Goal: Task Accomplishment & Management: Manage account settings

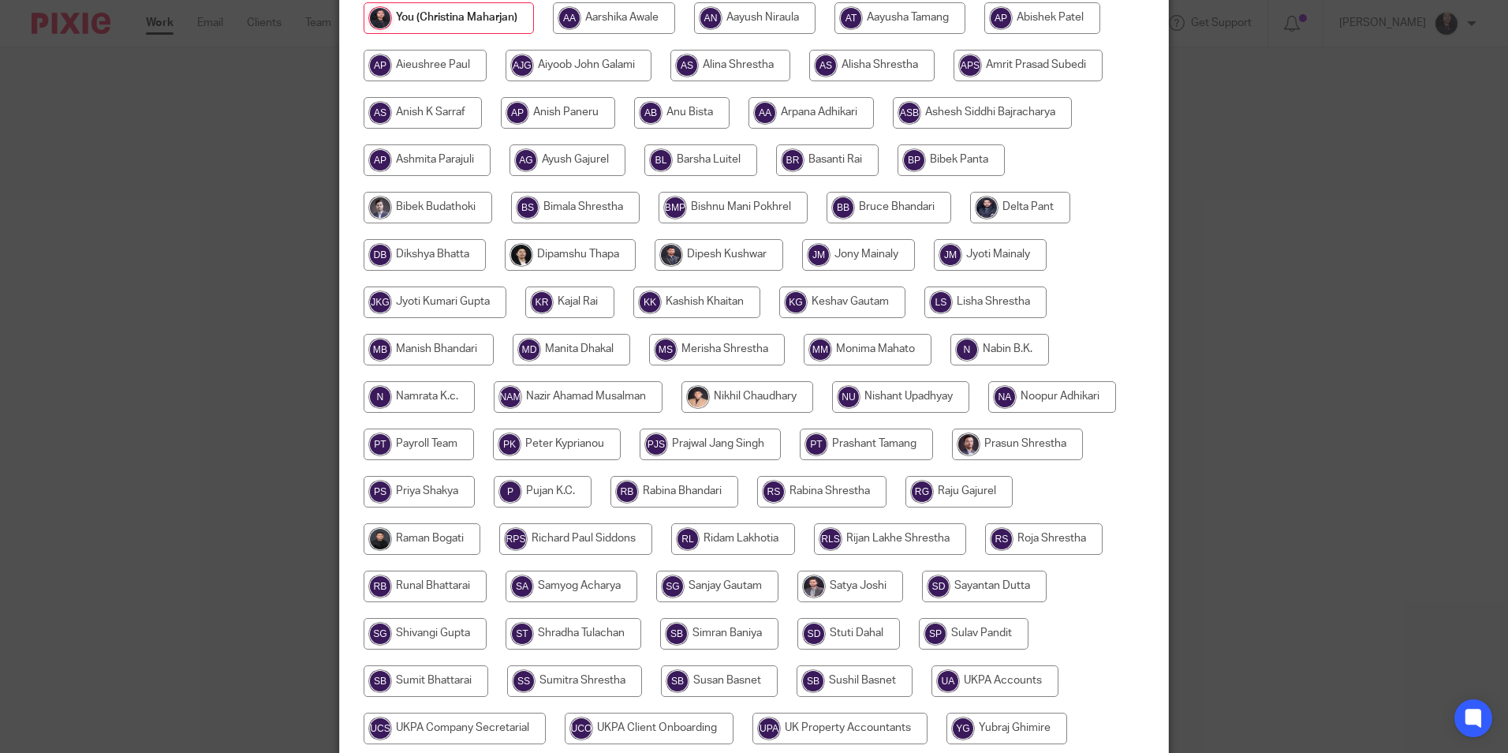
click at [723, 536] on input "radio" at bounding box center [733, 539] width 124 height 32
radio input "true"
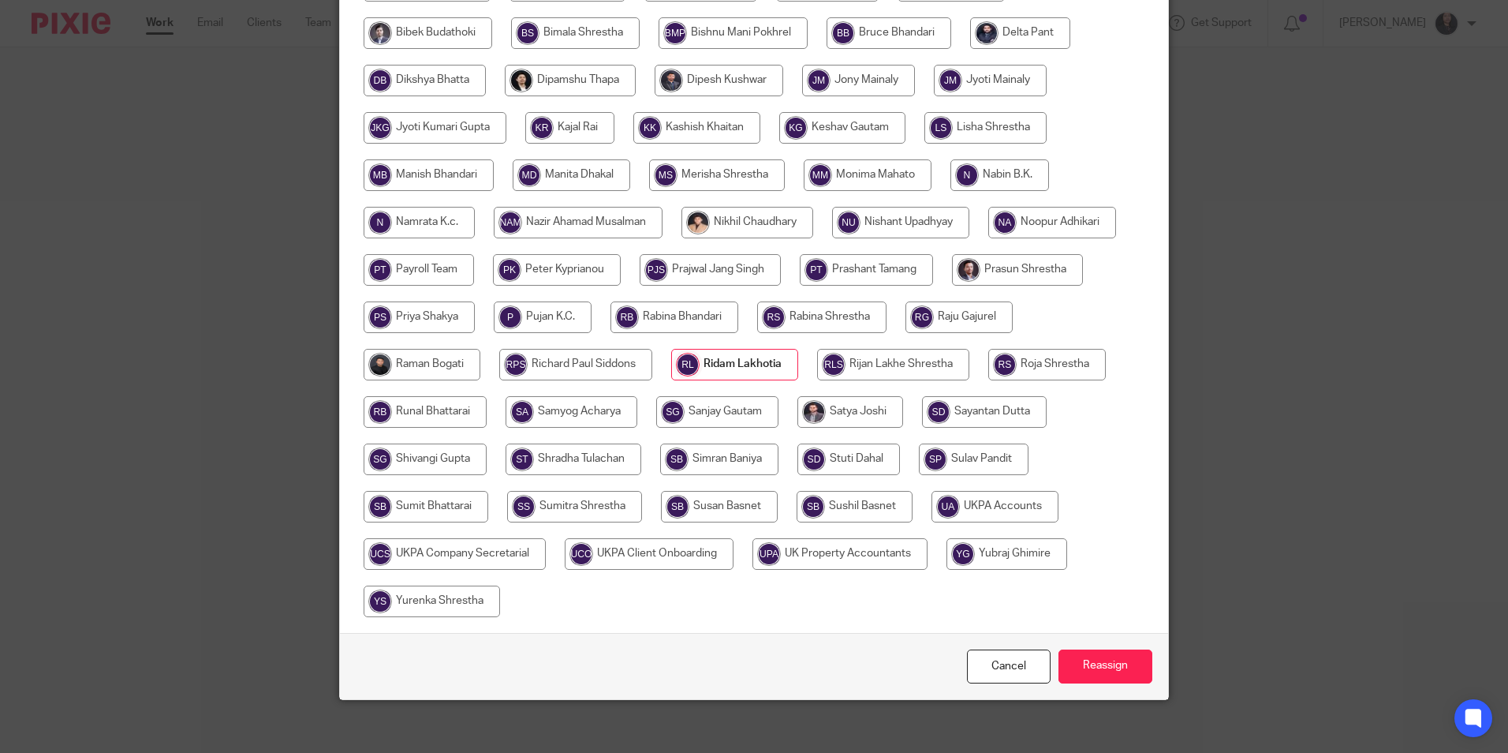
scroll to position [421, 0]
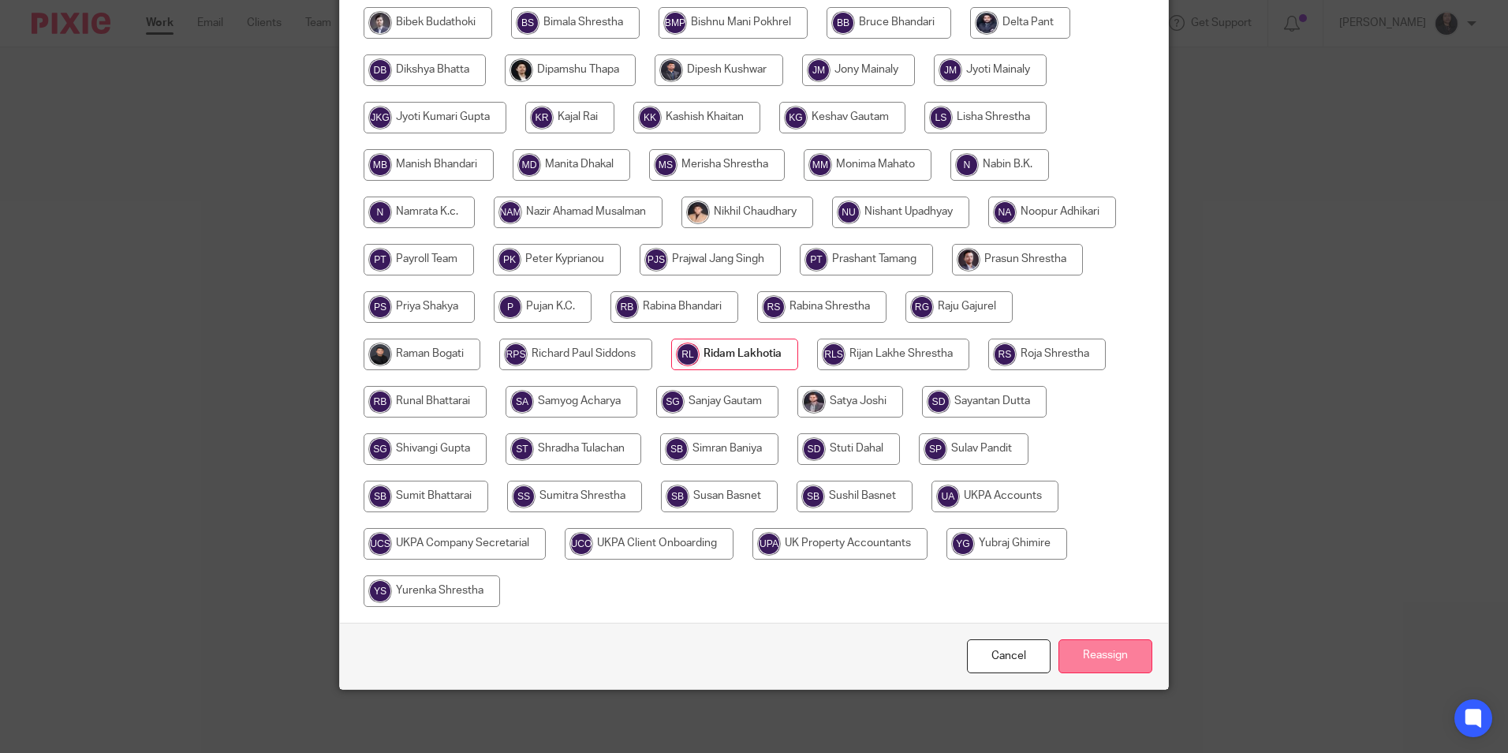
click at [1103, 663] on input "Reassign" at bounding box center [1106, 656] width 94 height 34
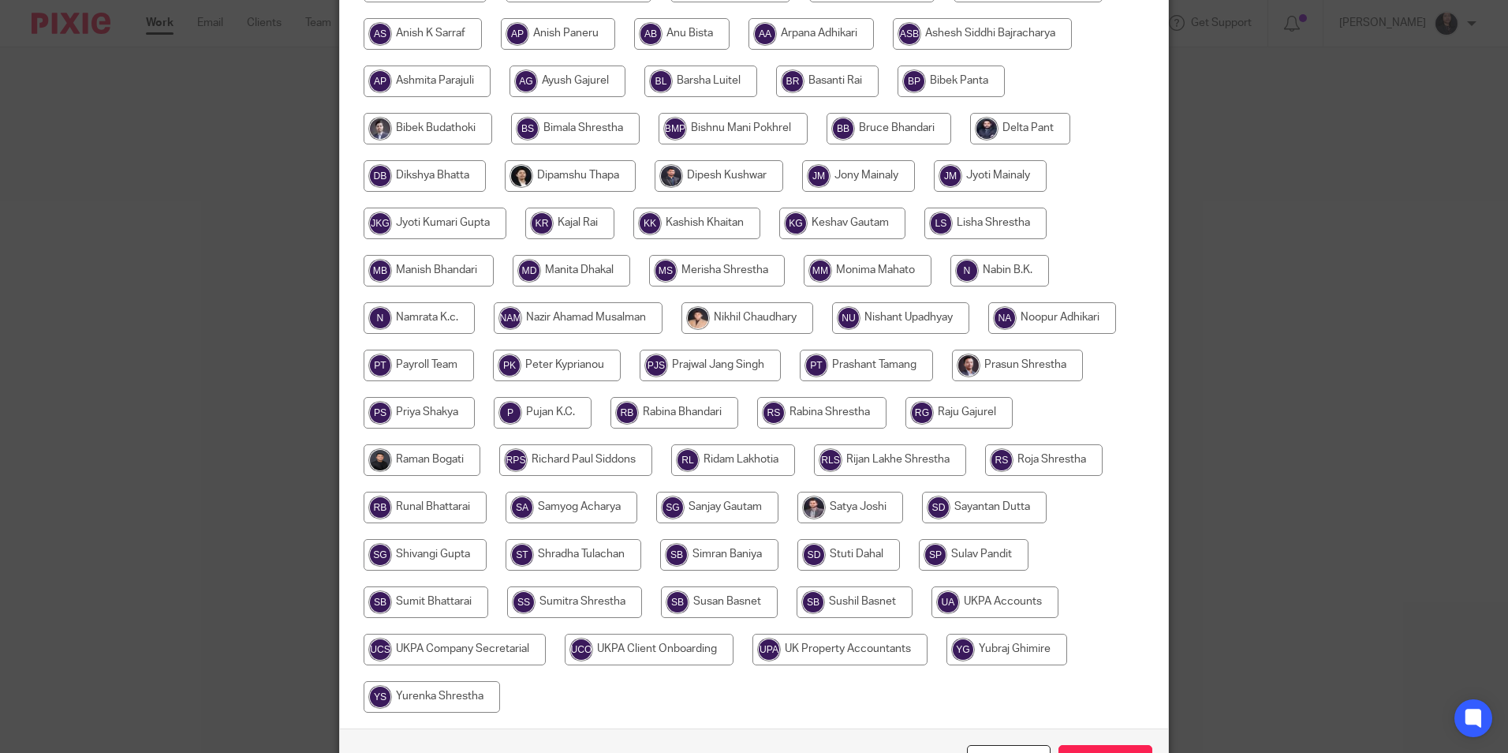
click at [720, 461] on input "radio" at bounding box center [733, 460] width 124 height 32
radio input "true"
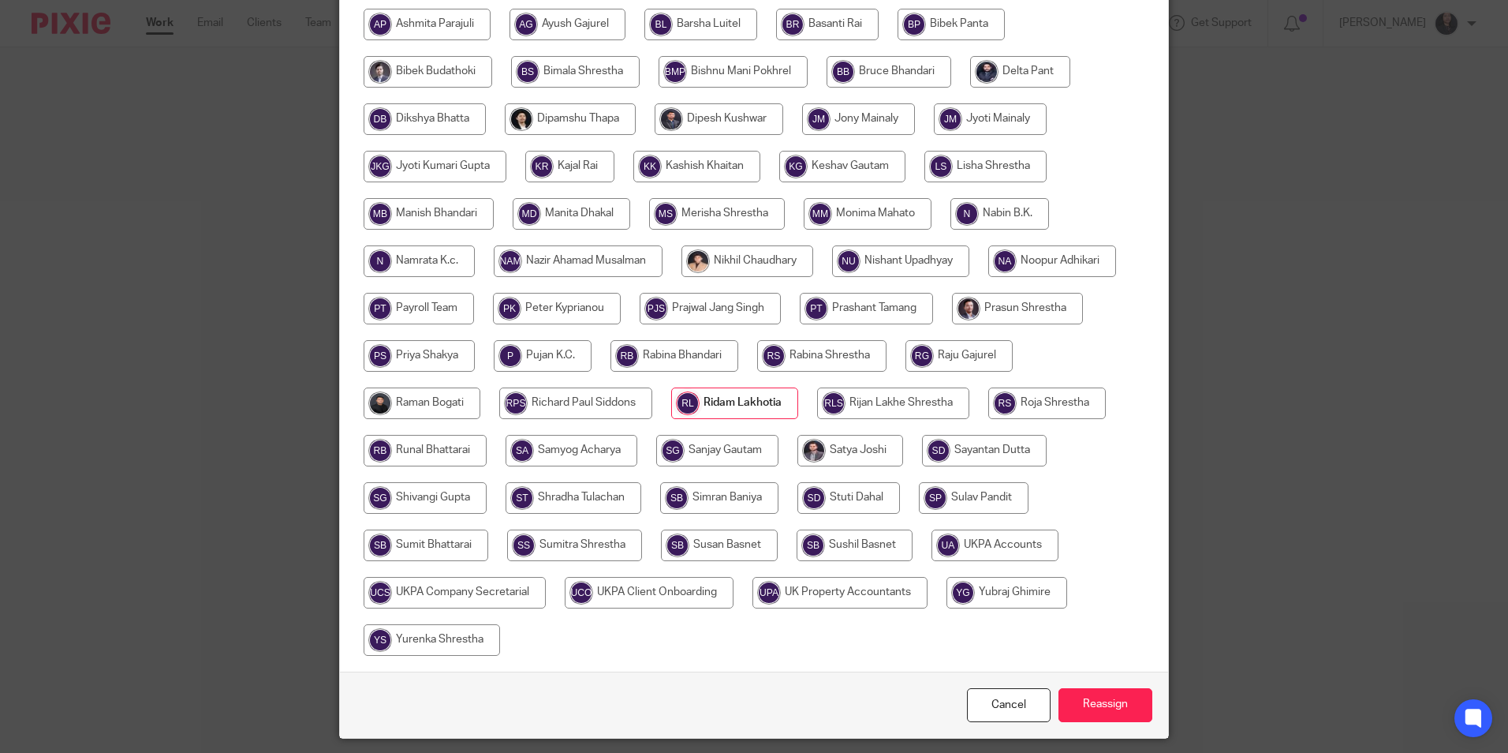
scroll to position [421, 0]
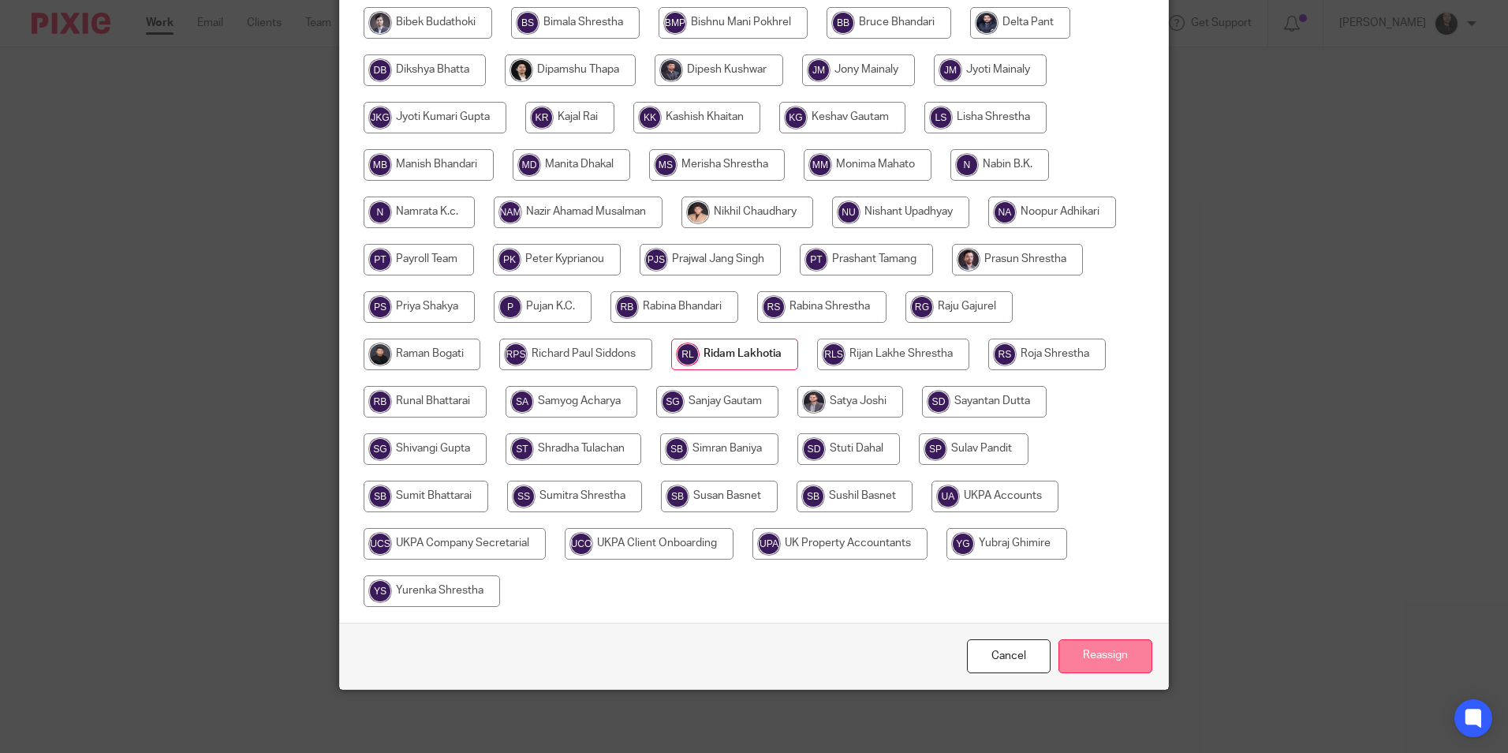
click at [1080, 659] on input "Reassign" at bounding box center [1106, 656] width 94 height 34
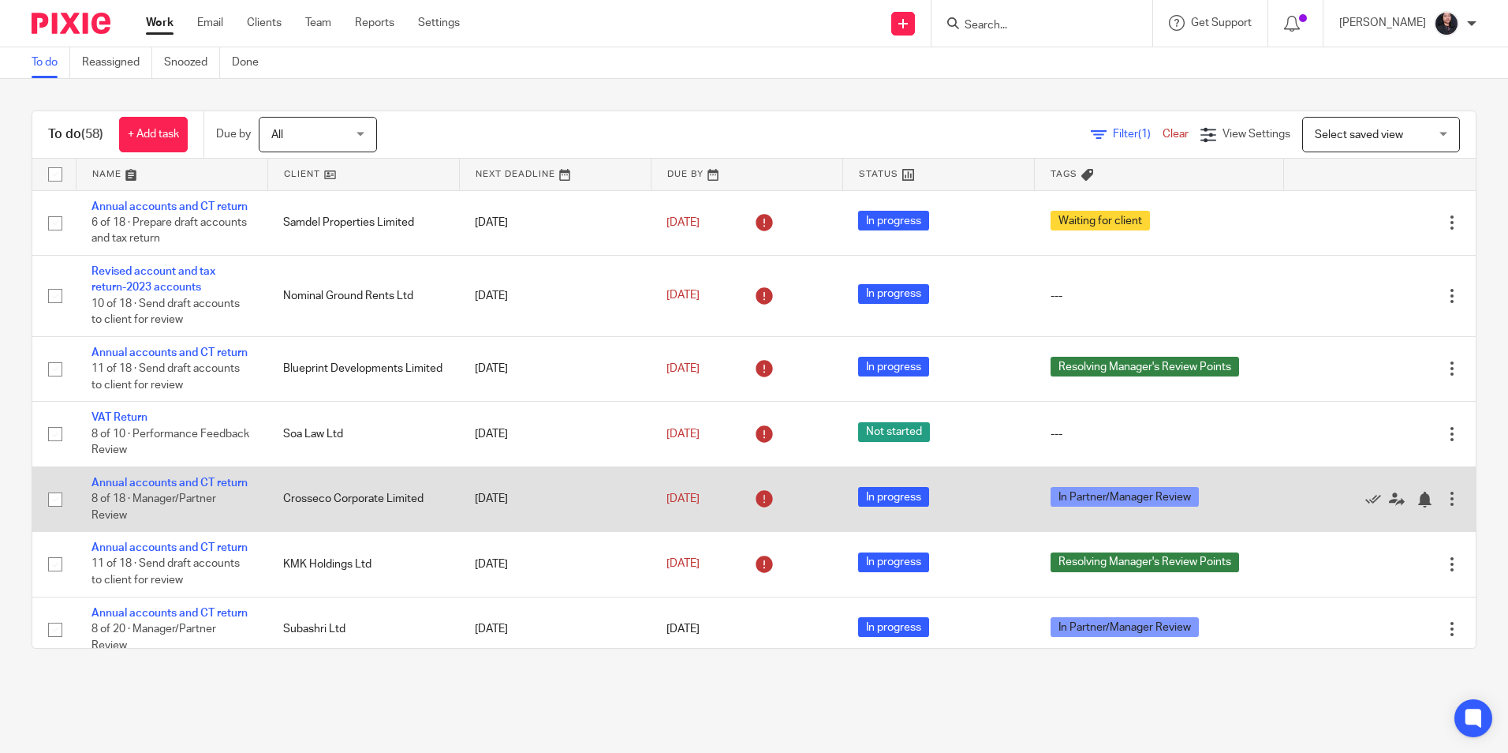
scroll to position [237, 0]
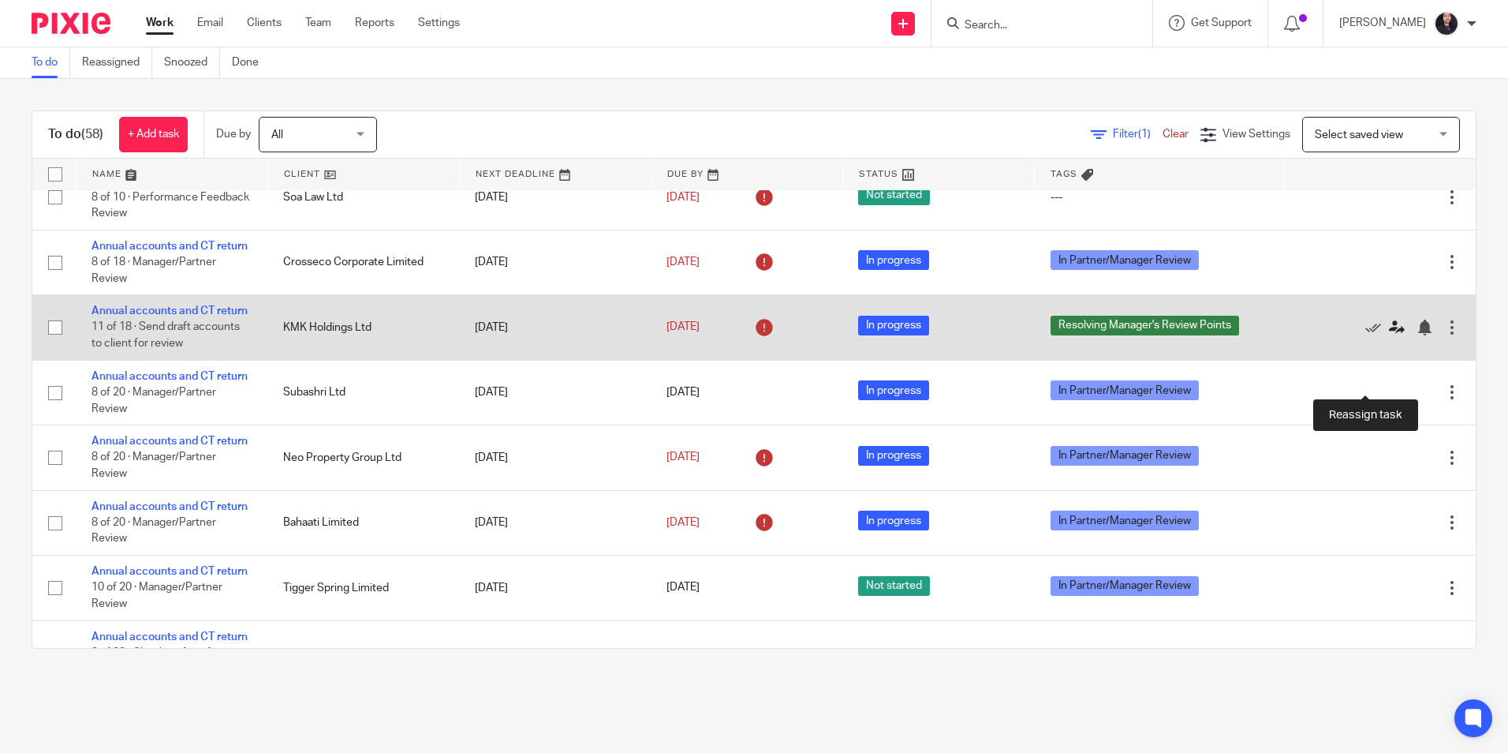
click at [1389, 335] on icon at bounding box center [1397, 327] width 16 height 16
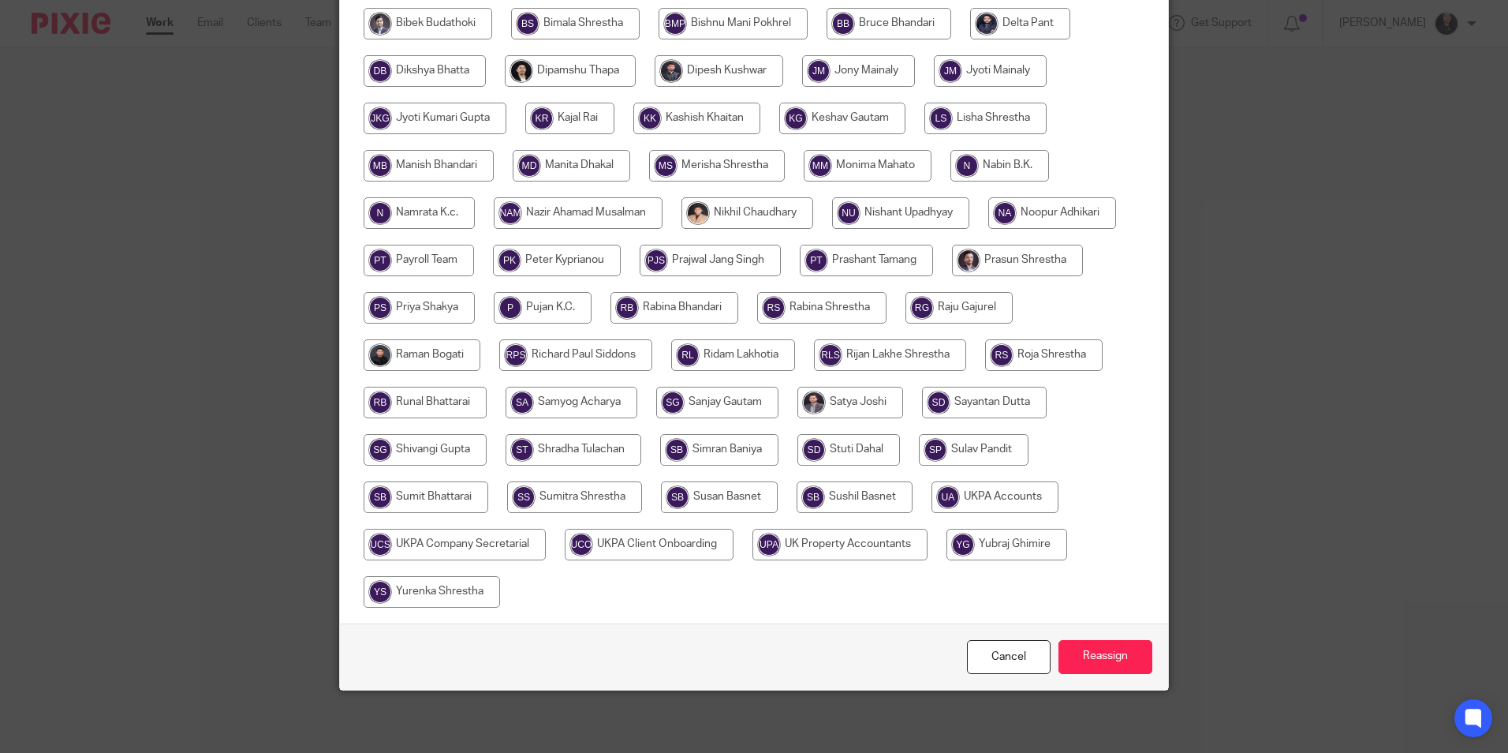
scroll to position [421, 0]
click at [1106, 658] on input "Reassign" at bounding box center [1106, 656] width 94 height 34
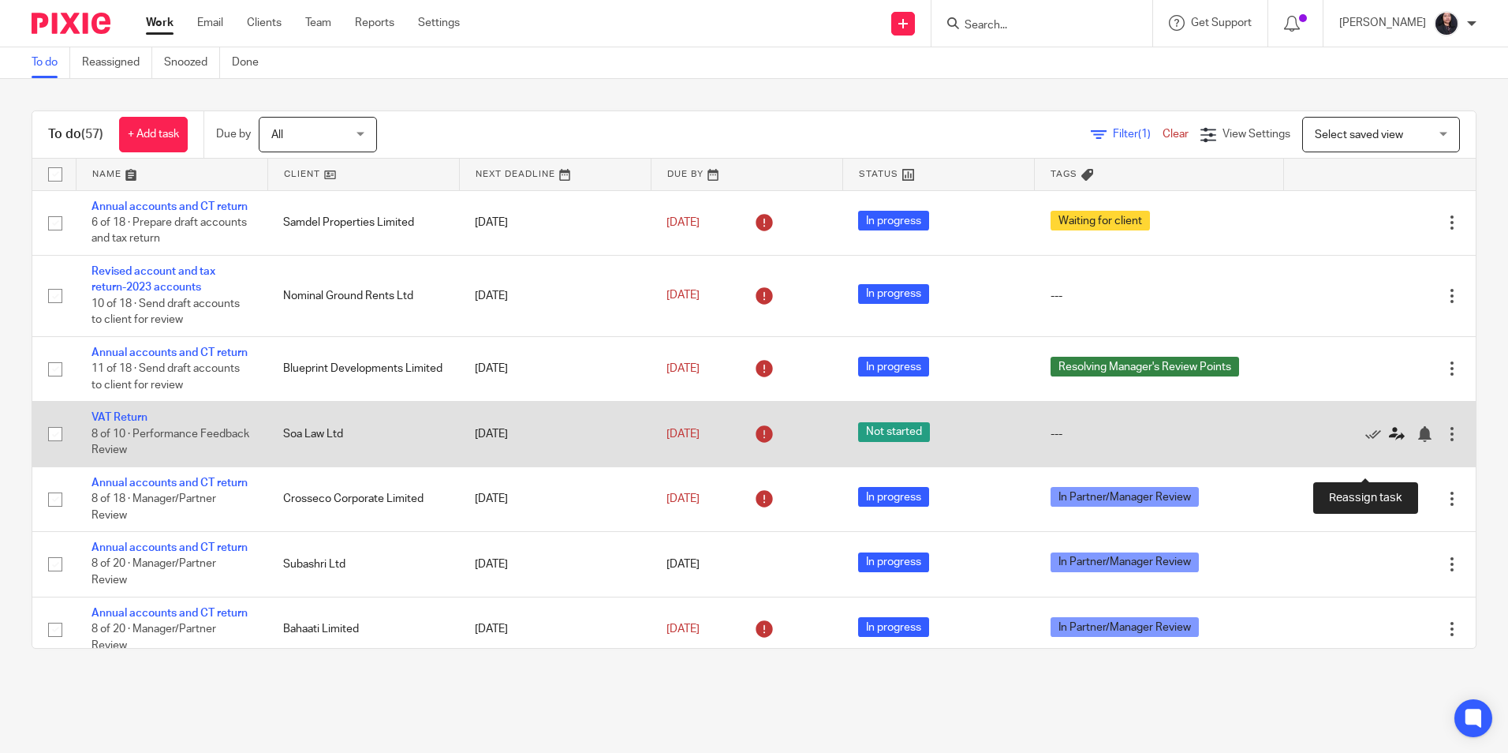
click at [1389, 442] on icon at bounding box center [1397, 434] width 16 height 16
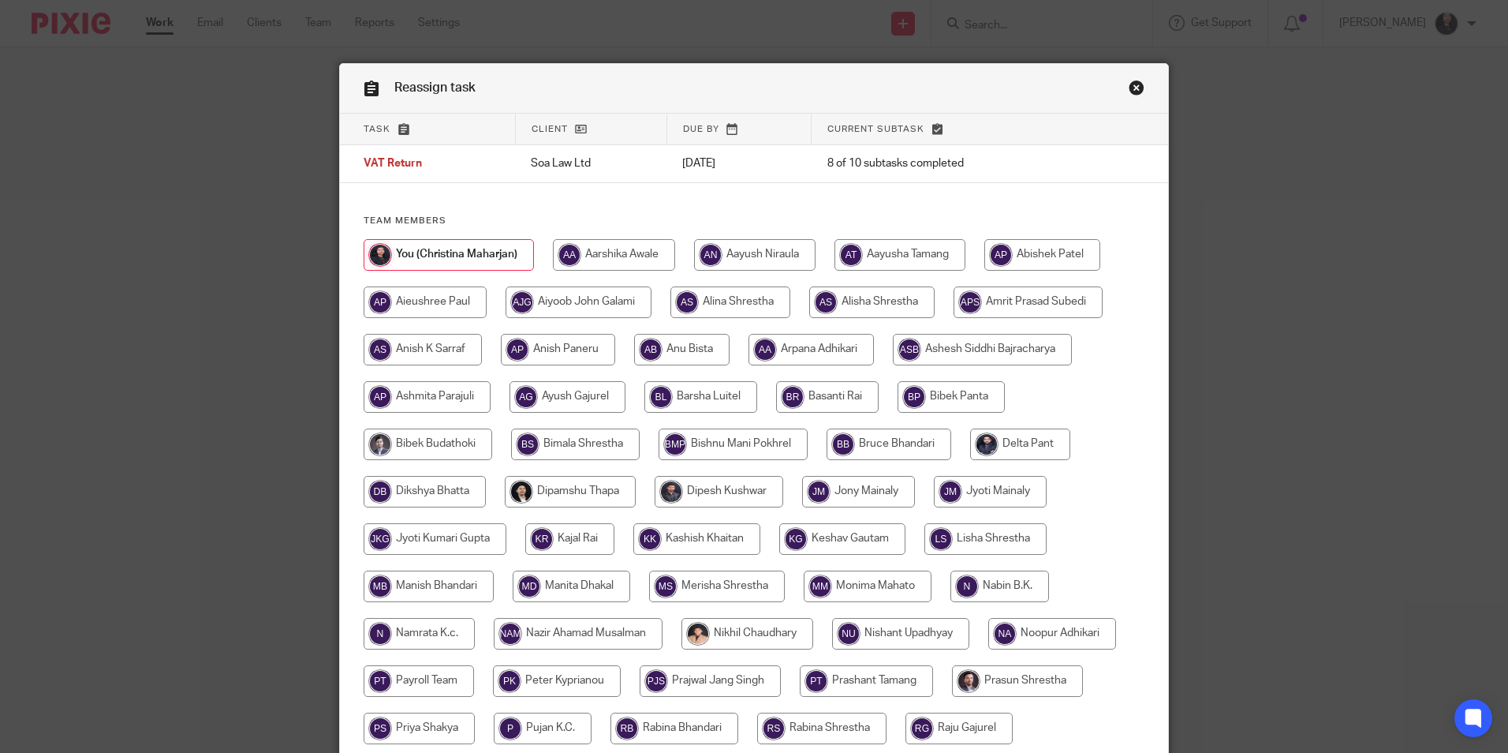
click at [849, 299] on input "radio" at bounding box center [871, 302] width 125 height 32
radio input "true"
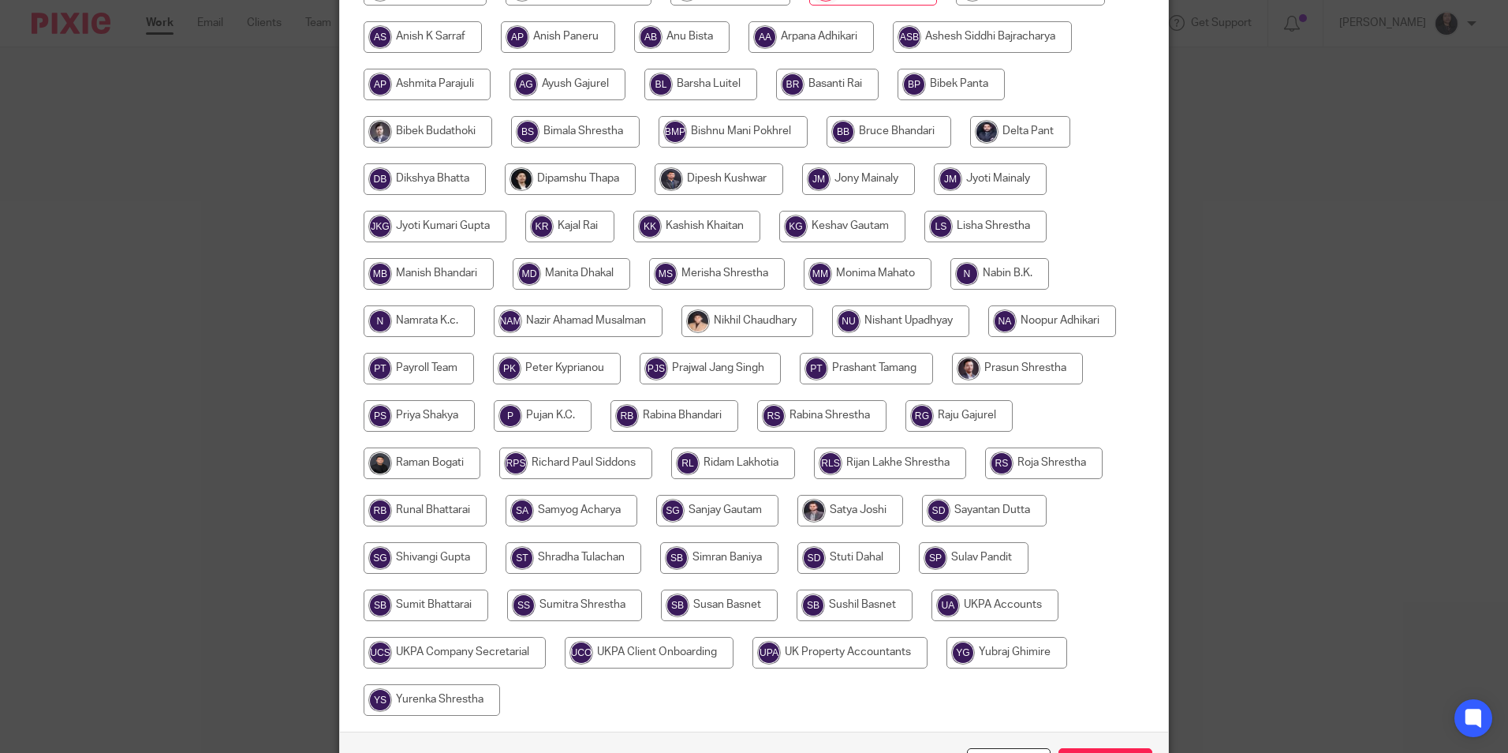
scroll to position [394, 0]
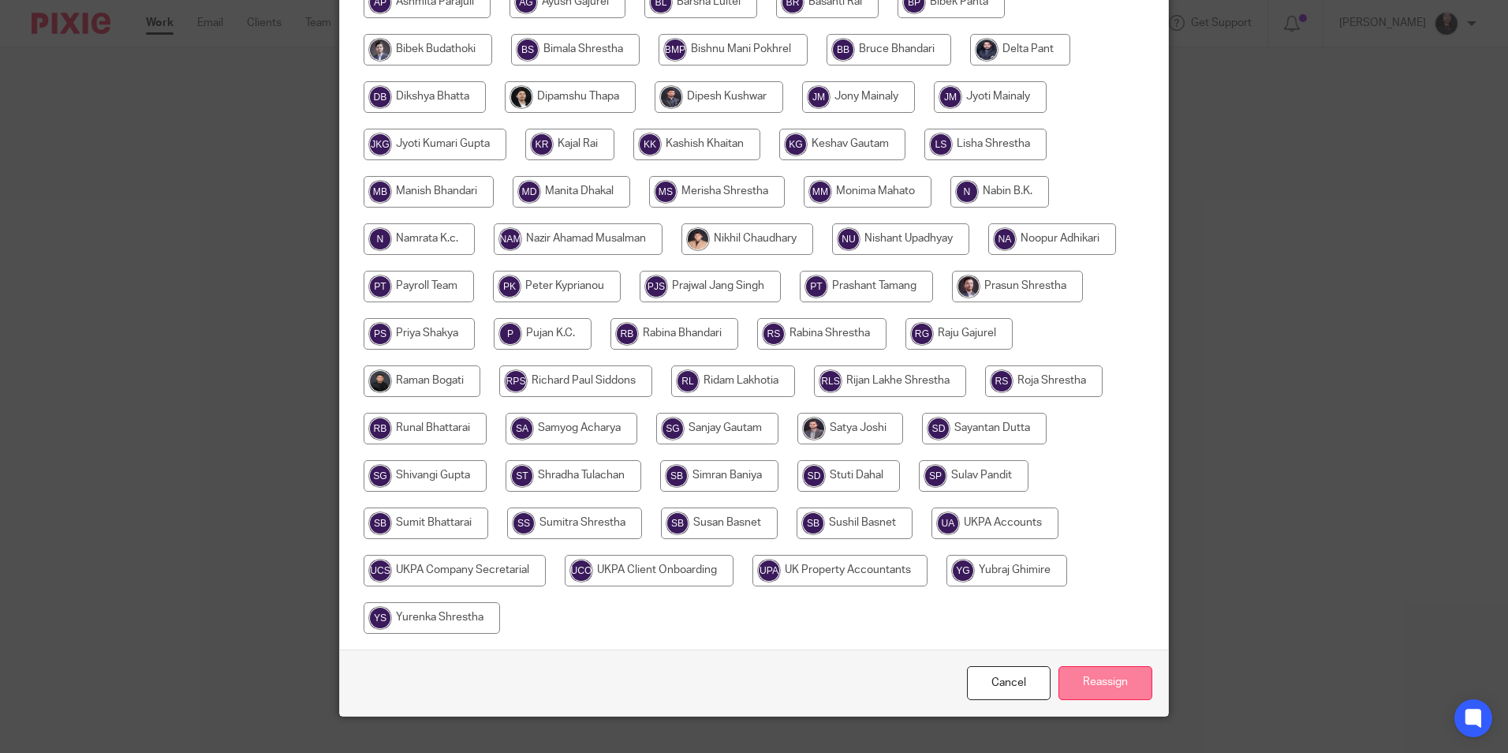
click at [1100, 682] on input "Reassign" at bounding box center [1106, 683] width 94 height 34
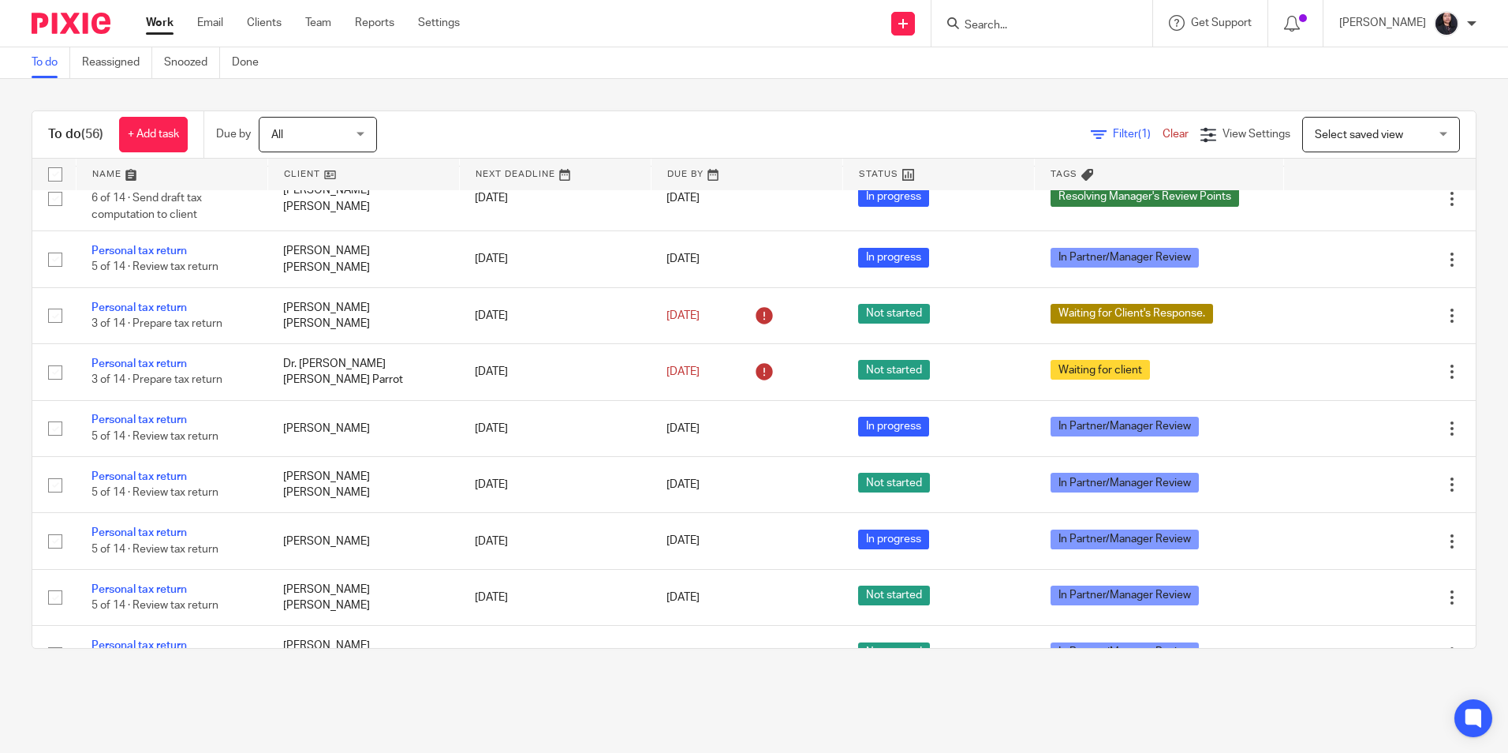
scroll to position [1893, 0]
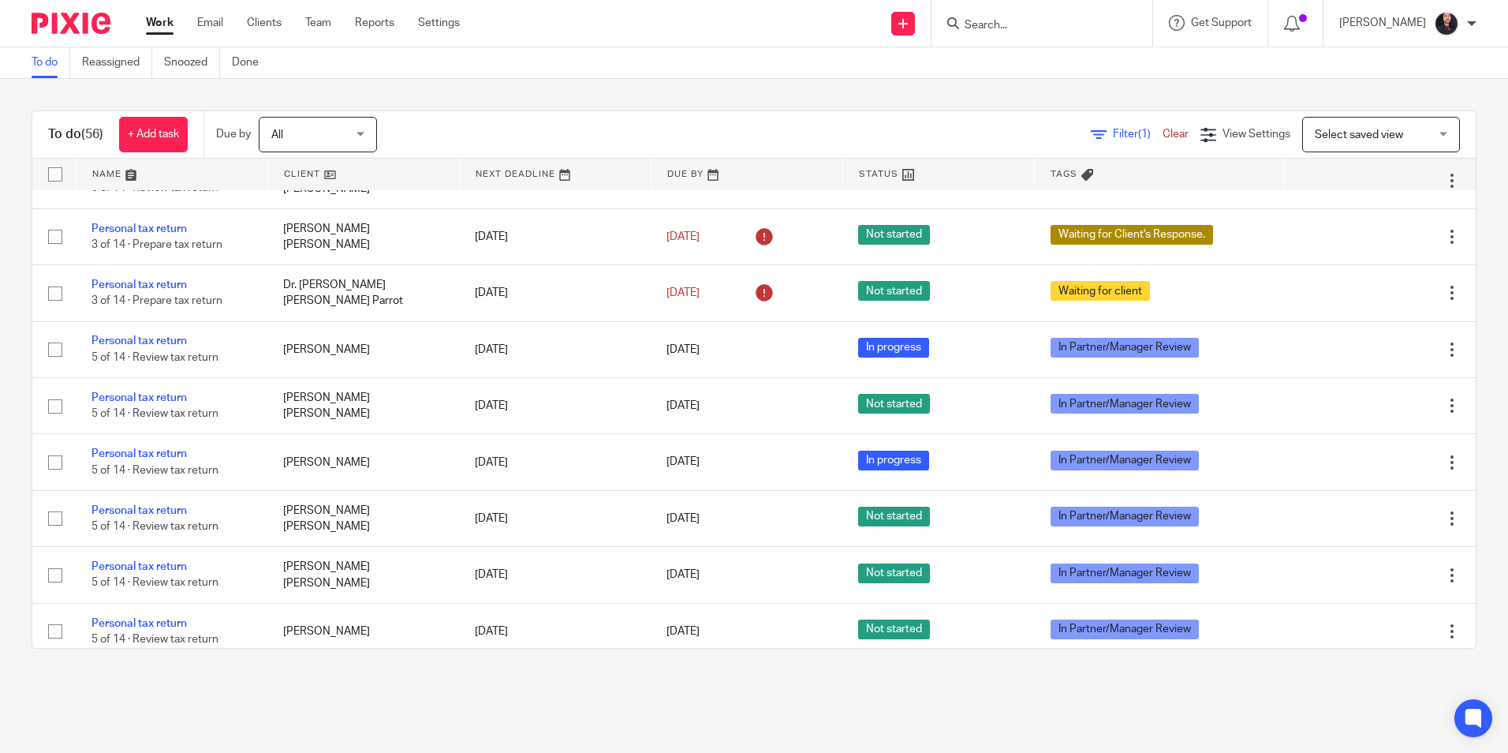
click at [157, 109] on link "Personal tax return" at bounding box center [139, 103] width 95 height 11
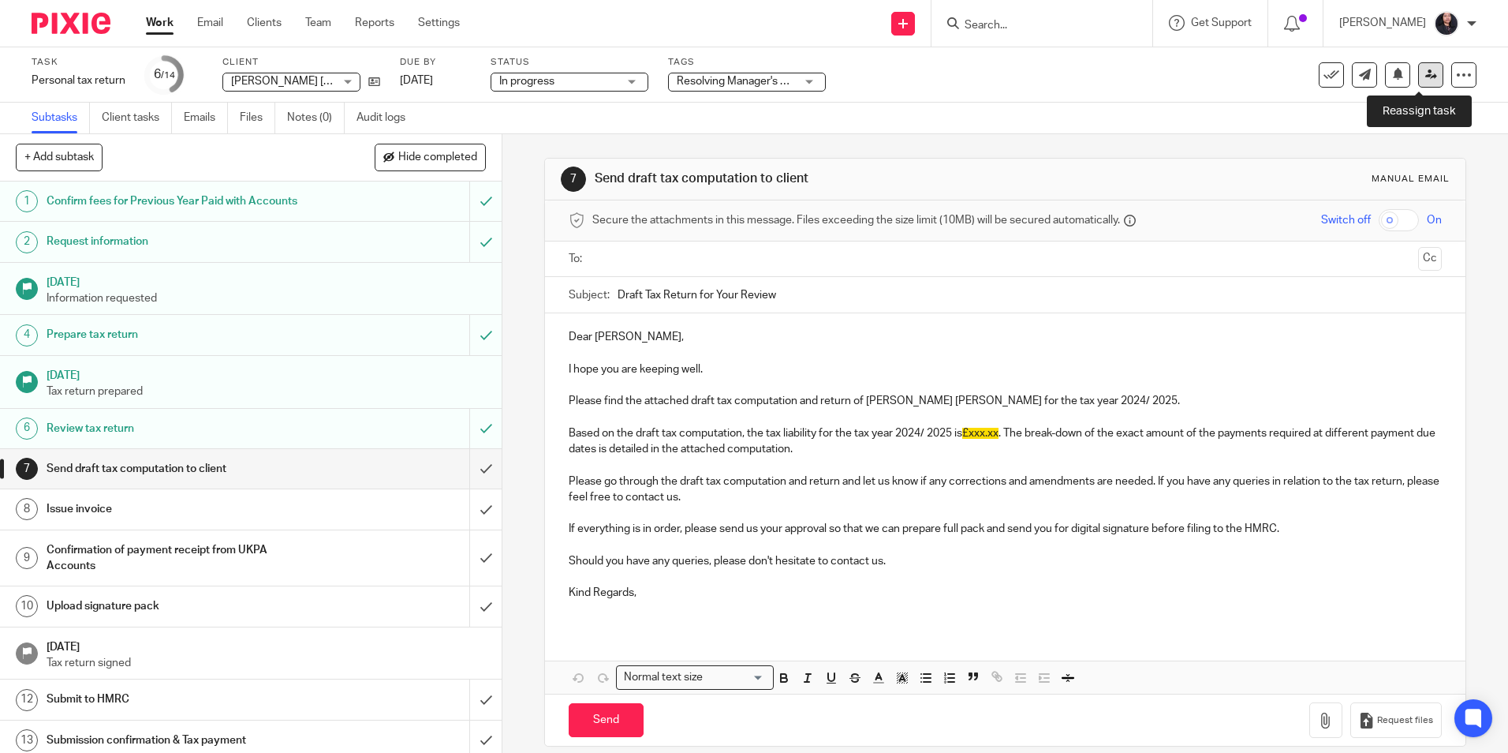
click at [1426, 75] on link at bounding box center [1430, 74] width 25 height 25
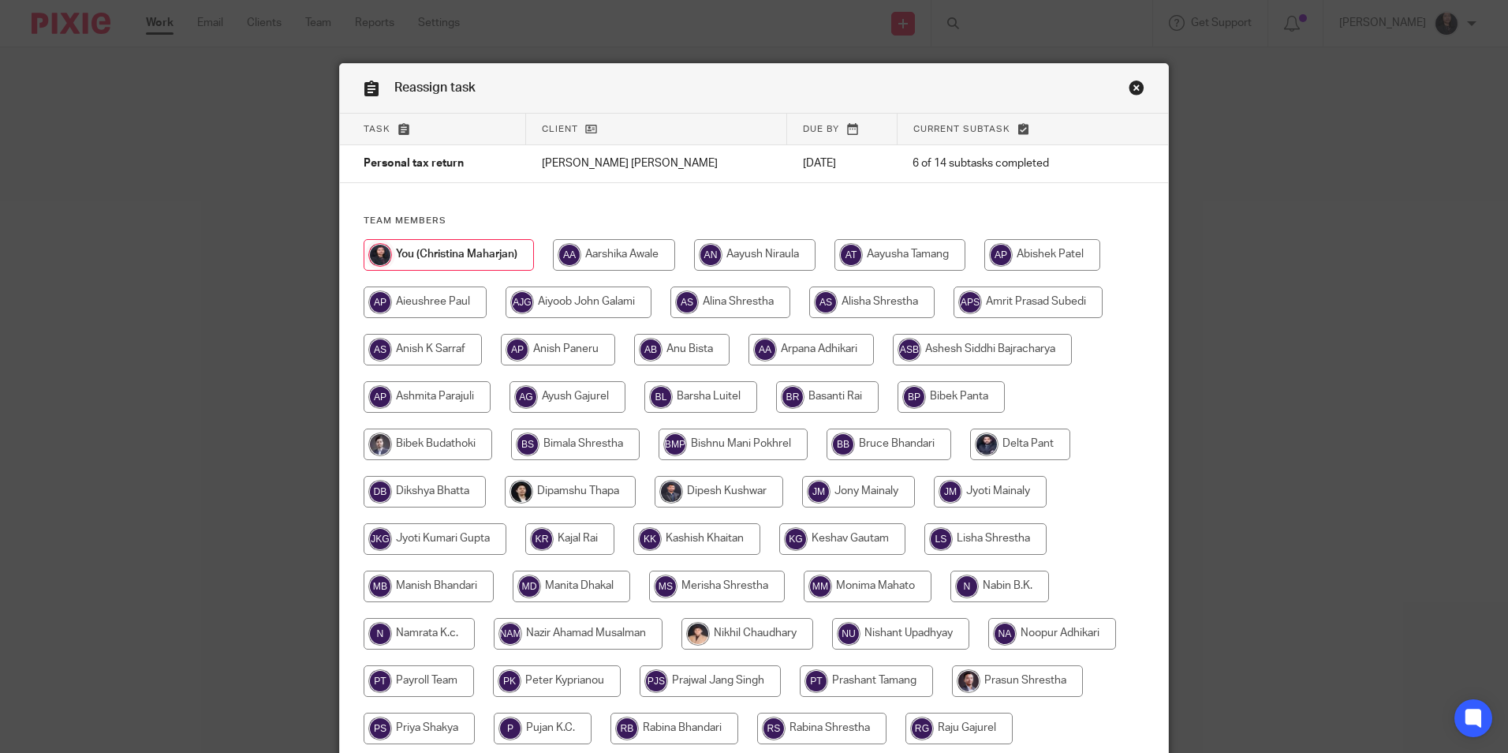
click at [633, 255] on input "radio" at bounding box center [614, 255] width 122 height 32
radio input "true"
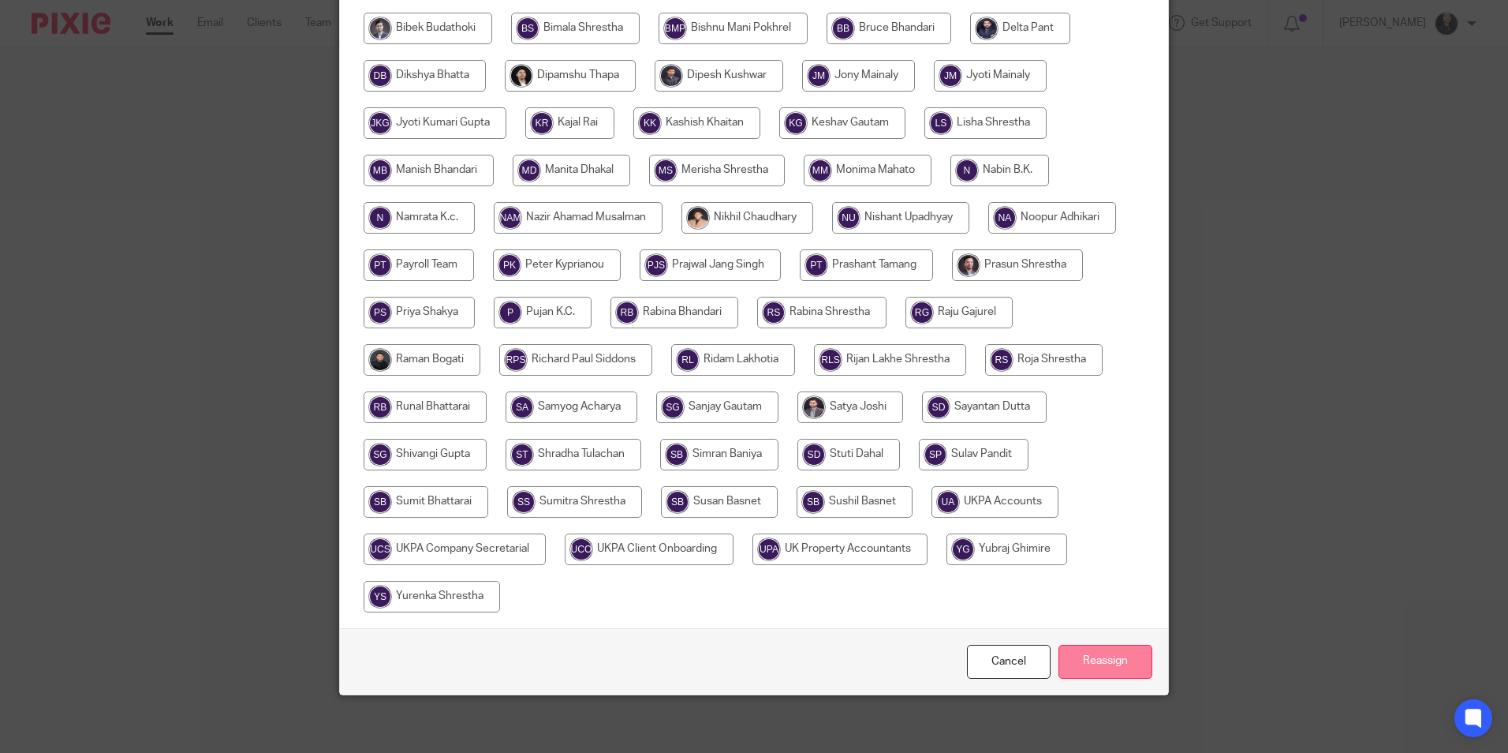
scroll to position [421, 0]
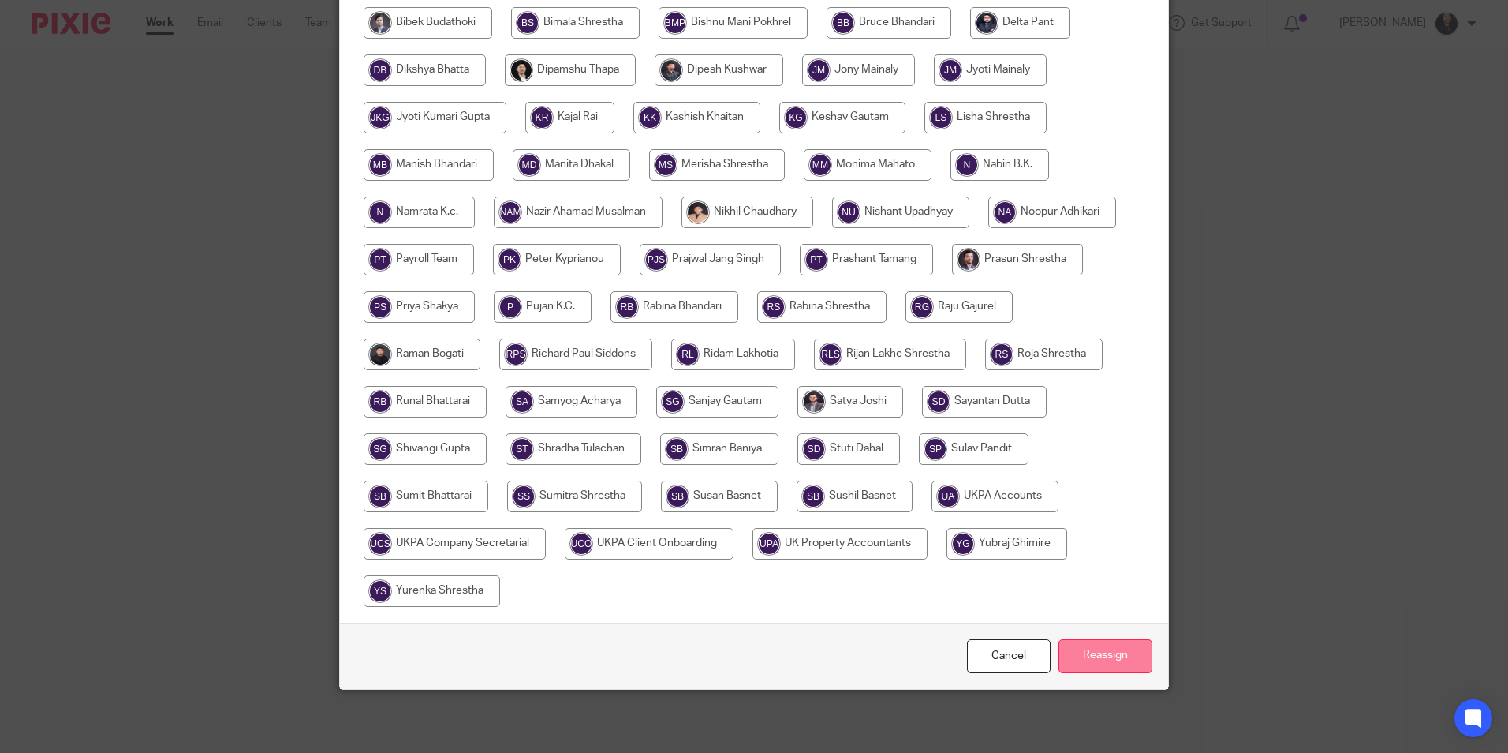
click at [1114, 653] on input "Reassign" at bounding box center [1106, 656] width 94 height 34
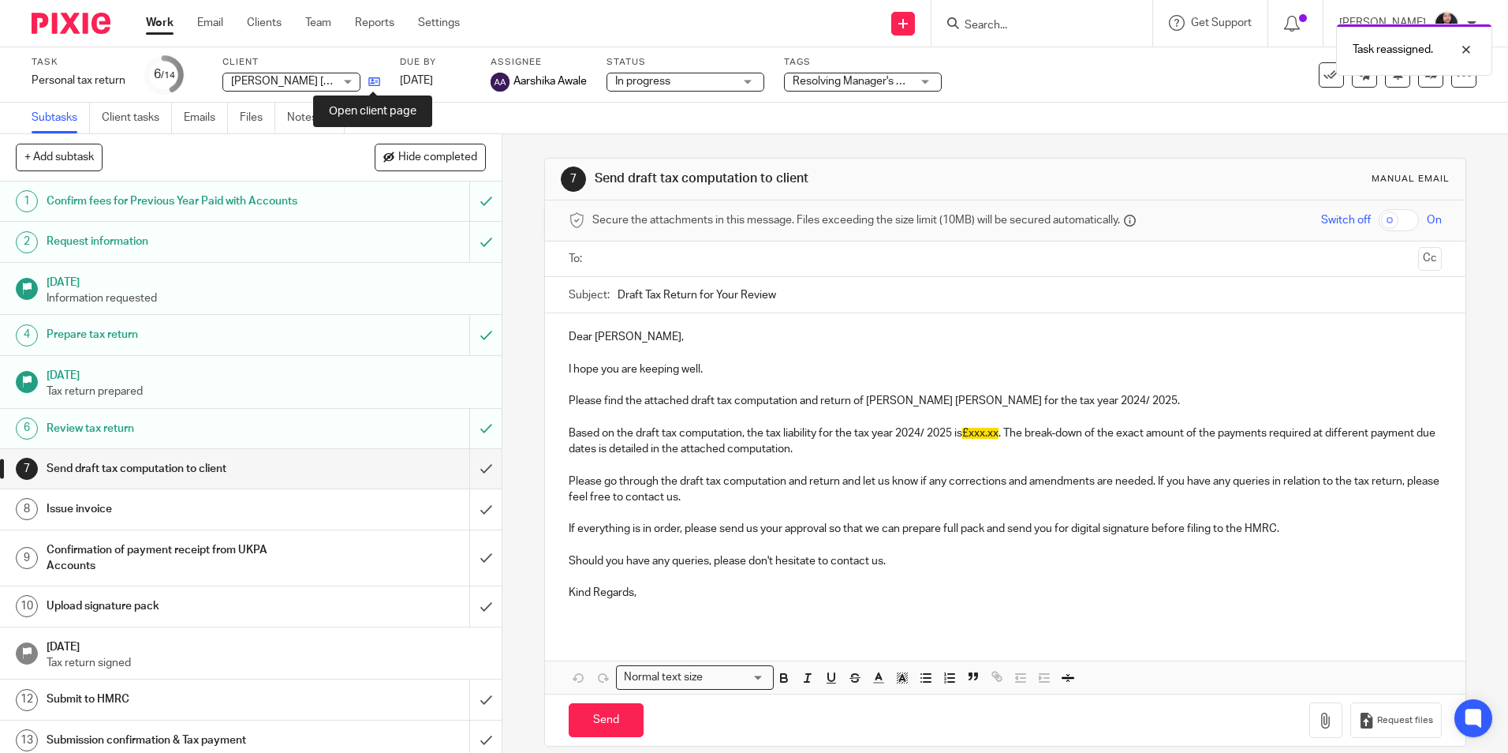
click at [374, 86] on icon at bounding box center [374, 82] width 12 height 12
click at [76, 21] on img at bounding box center [71, 23] width 79 height 21
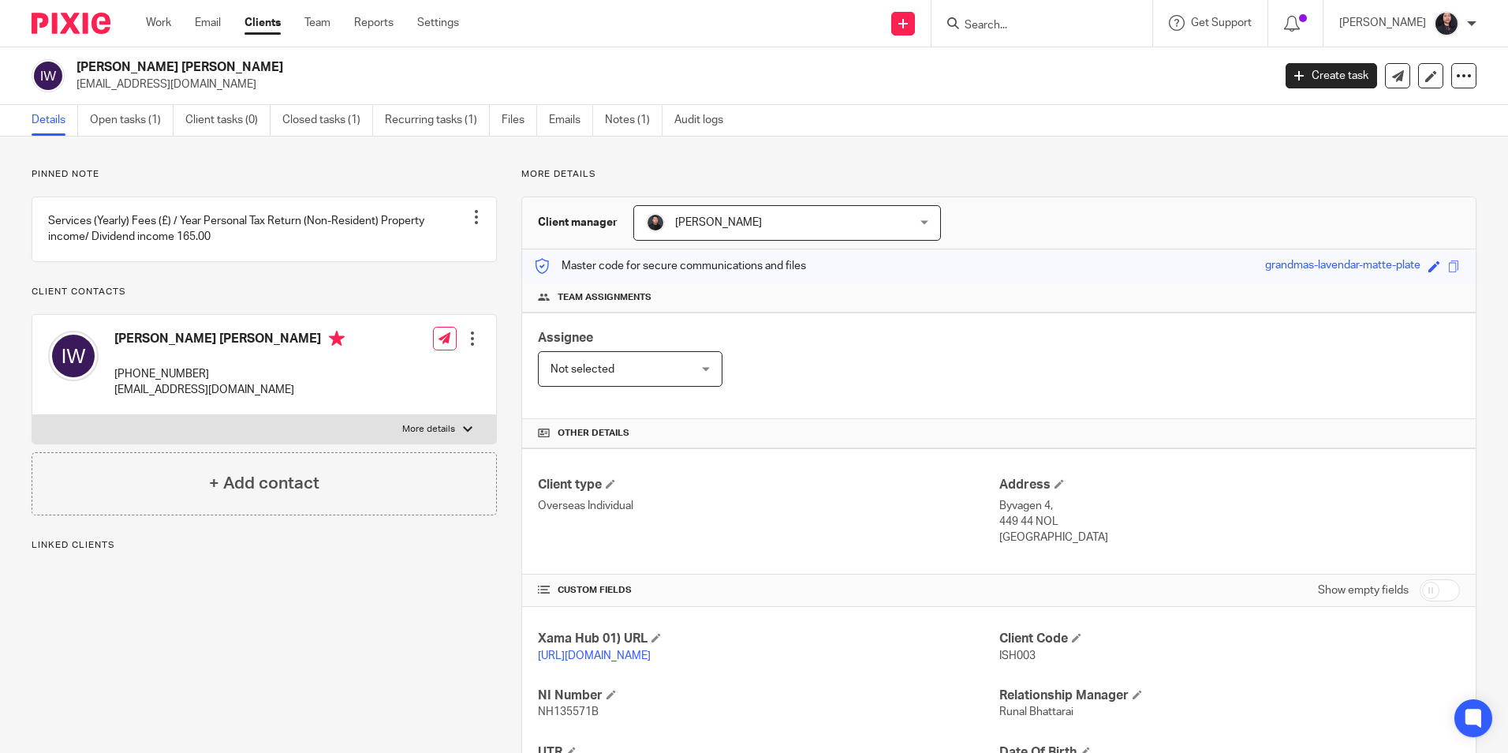
drag, startPoint x: 116, startPoint y: 351, endPoint x: 252, endPoint y: 358, distance: 136.7
click at [252, 350] on h4 "[PERSON_NAME] [PERSON_NAME]" at bounding box center [229, 341] width 230 height 20
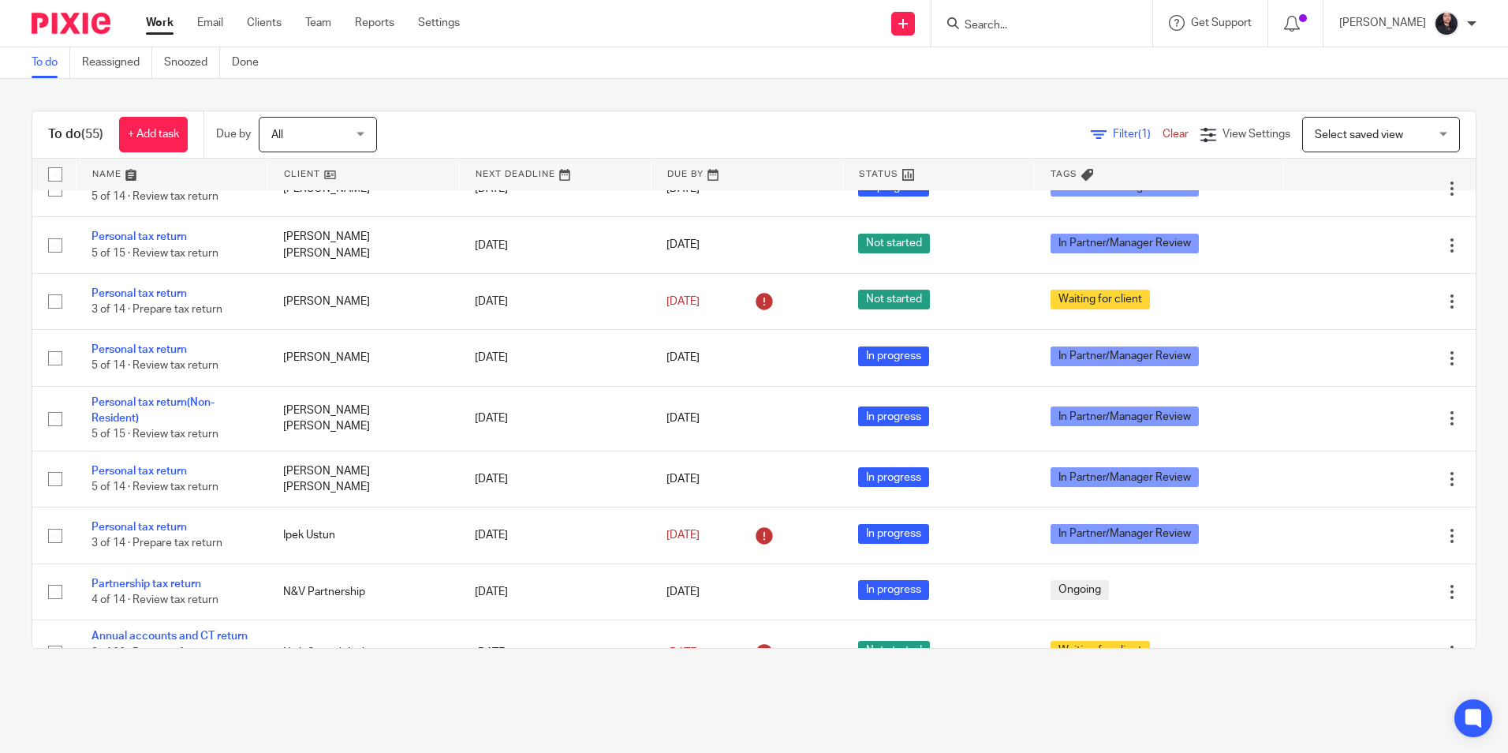
scroll to position [2682, 0]
